Goal: Transaction & Acquisition: Subscribe to service/newsletter

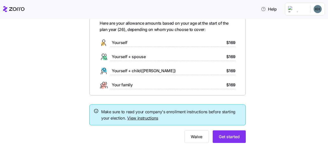
scroll to position [28, 0]
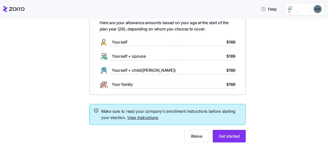
click at [149, 119] on link "View instructions" at bounding box center [142, 117] width 31 height 5
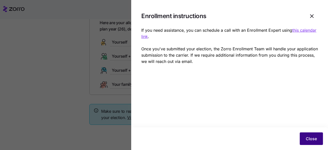
click at [313, 137] on span "Close" at bounding box center [311, 139] width 11 height 6
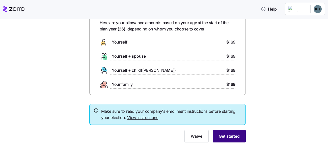
click at [226, 137] on span "Get started" at bounding box center [229, 136] width 21 height 6
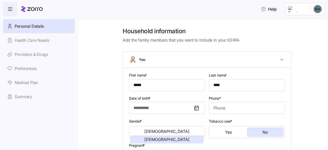
type input "*****"
type input "****"
type input "[EMAIL_ADDRESS][DOMAIN_NAME]"
type input "**********"
checkbox input "true"
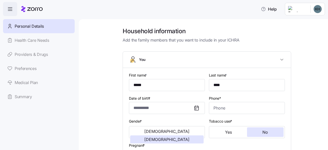
type input "**********"
type input "[PHONE_NUMBER]"
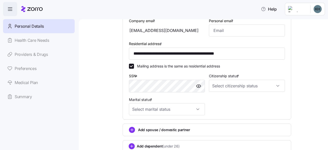
scroll to position [150, 0]
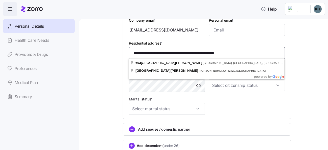
drag, startPoint x: 253, startPoint y: 52, endPoint x: 129, endPoint y: 77, distance: 126.8
click at [129, 77] on body "**********" at bounding box center [164, 73] width 328 height 147
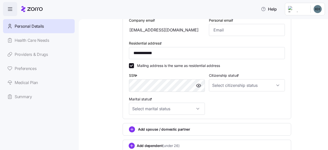
type input "**********"
click at [222, 85] on input "Citizenship status *" at bounding box center [247, 85] width 76 height 12
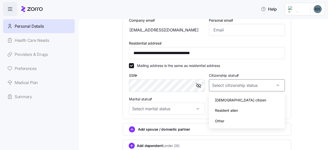
click at [225, 103] on span "US citizen" at bounding box center [240, 101] width 51 height 6
type input "US citizen"
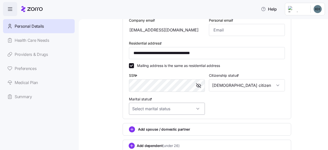
click at [192, 112] on input "Marital status *" at bounding box center [167, 109] width 76 height 12
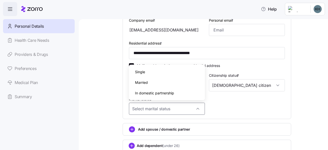
click at [161, 69] on div "Single" at bounding box center [167, 72] width 72 height 11
type input "Single"
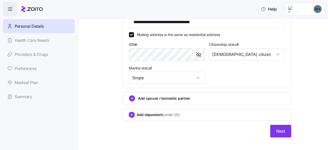
scroll to position [186, 0]
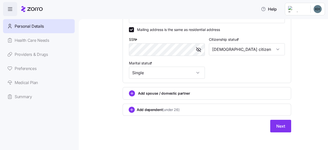
click at [141, 108] on span "Add dependent (under 26)" at bounding box center [158, 109] width 43 height 5
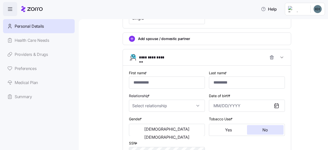
scroll to position [250, 0]
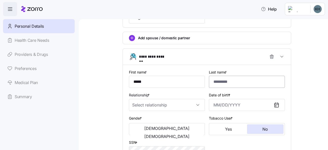
type input "*****"
click at [216, 85] on input "Last name *" at bounding box center [247, 82] width 76 height 12
type input "****"
click at [184, 104] on input "Relationship *" at bounding box center [167, 105] width 76 height 12
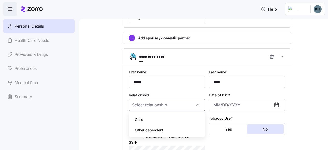
click at [165, 121] on div "Child" at bounding box center [167, 119] width 72 height 11
type input "Child"
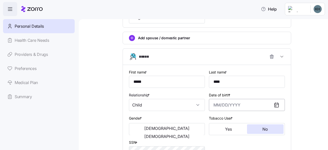
click at [219, 103] on input "Date of birth *" at bounding box center [247, 105] width 76 height 12
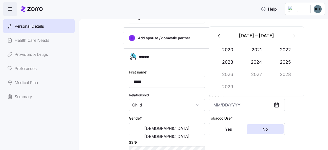
click at [220, 38] on icon "button" at bounding box center [219, 36] width 6 height 6
click at [295, 37] on icon "button" at bounding box center [294, 36] width 6 height 6
click at [231, 66] on button "2023" at bounding box center [227, 62] width 29 height 12
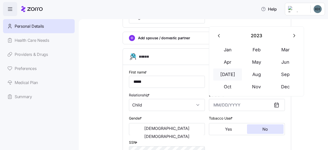
click at [229, 77] on button "Jul" at bounding box center [227, 75] width 29 height 12
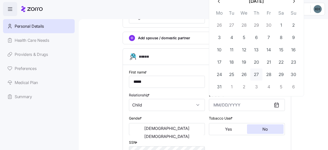
click at [256, 74] on button "27" at bounding box center [256, 75] width 12 height 12
type input "July 27, 2023"
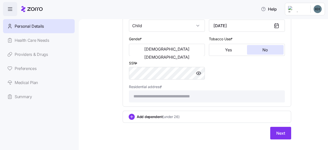
scroll to position [335, 0]
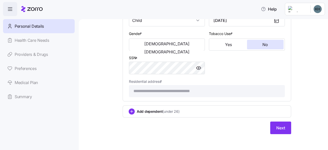
click at [172, 111] on span "(under 26)" at bounding box center [170, 111] width 17 height 5
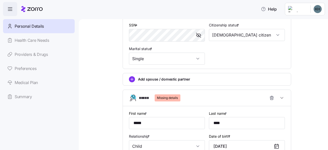
scroll to position [205, 0]
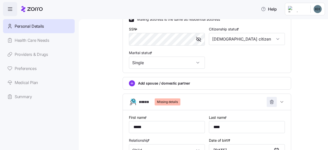
click at [271, 101] on icon "button" at bounding box center [271, 102] width 5 height 5
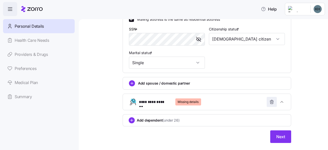
click at [271, 103] on icon "button" at bounding box center [271, 102] width 5 height 5
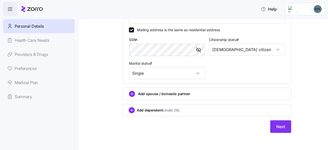
scroll to position [195, 0]
click at [279, 125] on span "Next" at bounding box center [280, 127] width 9 height 6
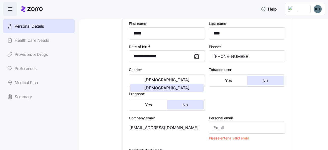
scroll to position [51, 0]
click at [237, 126] on input "Personal email *" at bounding box center [247, 128] width 76 height 12
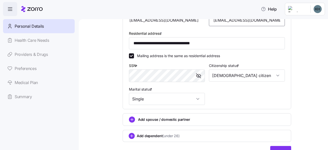
scroll to position [186, 0]
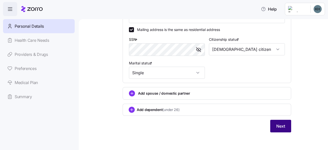
type input "kieraprice171921@gmail.com"
click at [281, 123] on span "Next" at bounding box center [280, 126] width 9 height 6
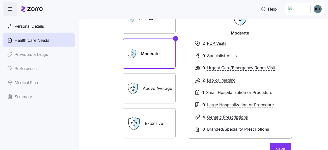
scroll to position [53, 0]
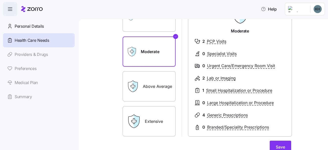
click at [151, 88] on label "Above Average" at bounding box center [149, 86] width 53 height 30
click at [0, 0] on input "Above Average" at bounding box center [0, 0] width 0 height 0
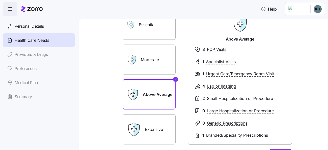
scroll to position [44, 0]
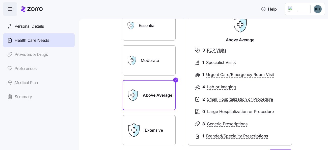
click at [145, 130] on label "Extensive" at bounding box center [149, 130] width 53 height 30
click at [0, 0] on input "Extensive" at bounding box center [0, 0] width 0 height 0
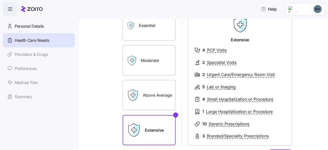
click at [152, 105] on label "Above Average" at bounding box center [149, 95] width 53 height 30
click at [0, 0] on input "Above Average" at bounding box center [0, 0] width 0 height 0
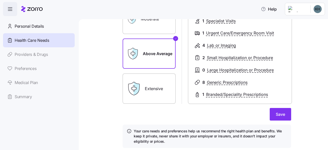
scroll to position [89, 0]
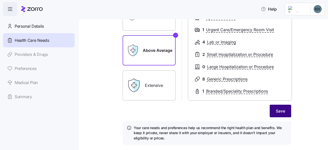
click at [277, 111] on span "Save" at bounding box center [280, 111] width 9 height 6
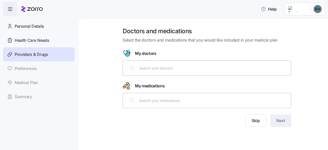
click at [255, 68] on input "text" at bounding box center [213, 68] width 149 height 6
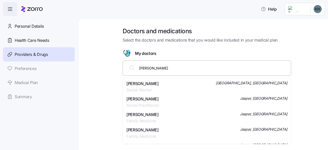
type input "Erin Seivers"
click at [269, 89] on div "Mrs. Erin E Sievers Physician Assistant Vincennes, IN" at bounding box center [206, 87] width 161 height 13
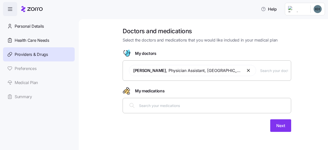
click at [241, 106] on input "text" at bounding box center [213, 106] width 149 height 6
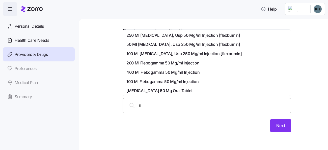
type input "f"
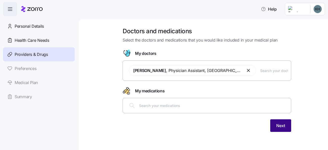
click at [277, 124] on span "Next" at bounding box center [280, 126] width 9 height 6
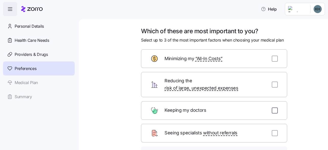
click at [273, 108] on input "checkbox" at bounding box center [275, 111] width 6 height 6
checkbox input "true"
click at [271, 63] on div "Minimizing my “All-In Costs”" at bounding box center [214, 58] width 146 height 19
click at [276, 60] on input "checkbox" at bounding box center [275, 59] width 6 height 6
checkbox input "true"
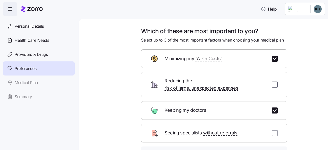
click at [275, 82] on input "checkbox" at bounding box center [275, 85] width 6 height 6
checkbox input "true"
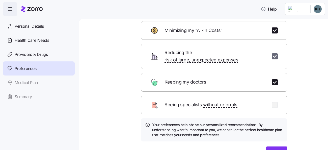
scroll to position [55, 0]
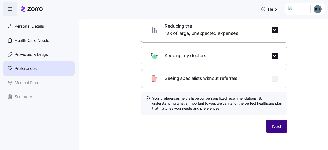
click at [277, 124] on span "Next" at bounding box center [276, 127] width 9 height 6
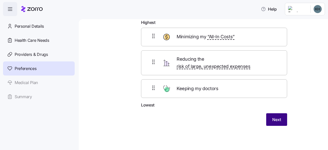
scroll to position [23, 0]
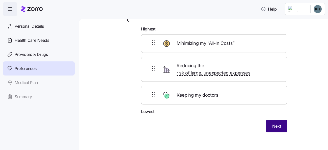
click at [278, 123] on span "Next" at bounding box center [276, 126] width 9 height 6
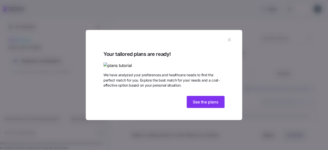
click at [143, 63] on img at bounding box center [163, 66] width 121 height 6
click at [141, 63] on img at bounding box center [163, 66] width 121 height 6
click at [215, 105] on span "See the plans" at bounding box center [206, 102] width 26 height 6
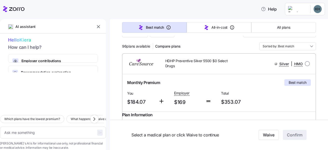
scroll to position [57, 0]
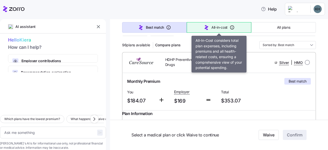
click at [216, 31] on button "All-in-cost" at bounding box center [219, 27] width 65 height 11
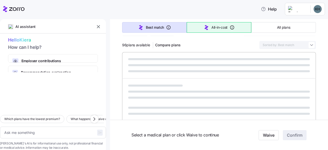
type textarea "x"
type input "Sorted by: All-in-cost"
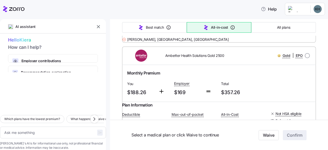
scroll to position [572, 0]
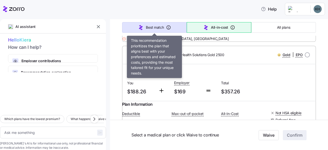
click at [153, 24] on button "Best match" at bounding box center [154, 27] width 65 height 11
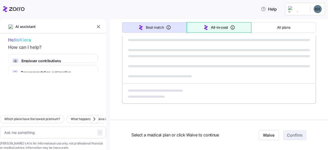
scroll to position [339, 0]
type textarea "x"
type input "Sorted by: Best match"
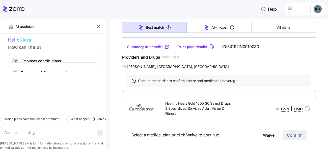
scroll to position [613, 0]
click at [151, 49] on link "Summary of benefits" at bounding box center [148, 46] width 42 height 5
